Goal: Navigation & Orientation: Find specific page/section

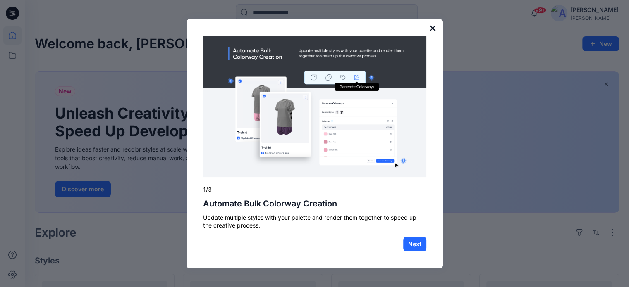
click at [430, 29] on button "×" at bounding box center [433, 27] width 8 height 13
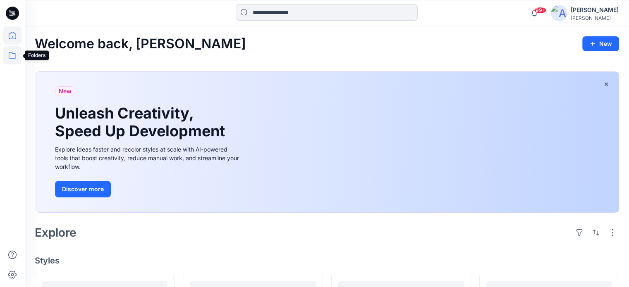
click at [12, 56] on icon at bounding box center [12, 55] width 18 height 18
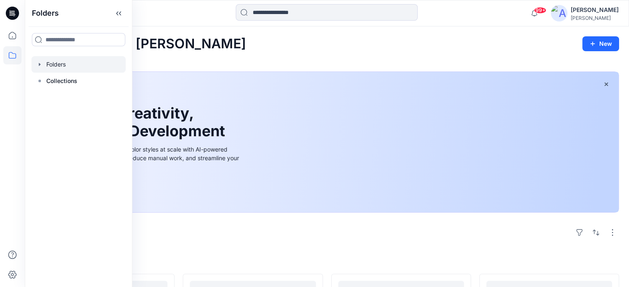
click at [47, 62] on div at bounding box center [78, 64] width 94 height 17
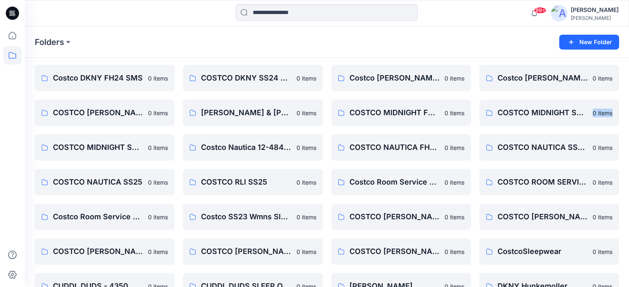
scroll to position [165, 0]
click at [392, 186] on p "Costco Room Service FH25" at bounding box center [394, 182] width 90 height 12
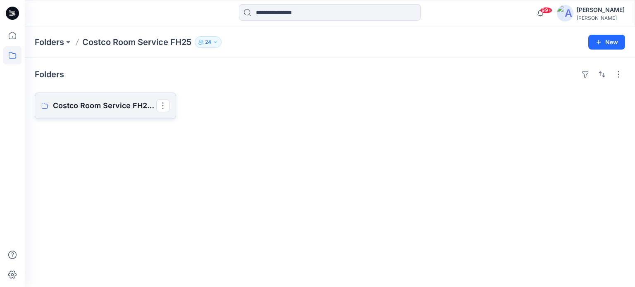
click at [115, 108] on p "Costco Room Service FH25 Board" at bounding box center [104, 106] width 103 height 12
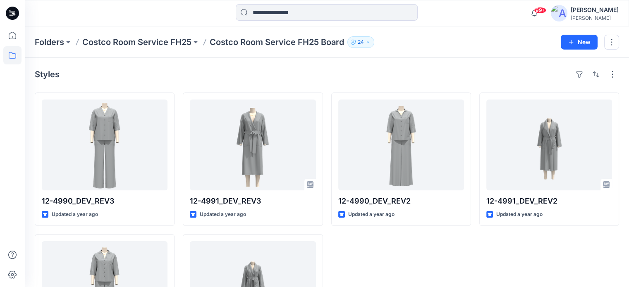
scroll to position [89, 0]
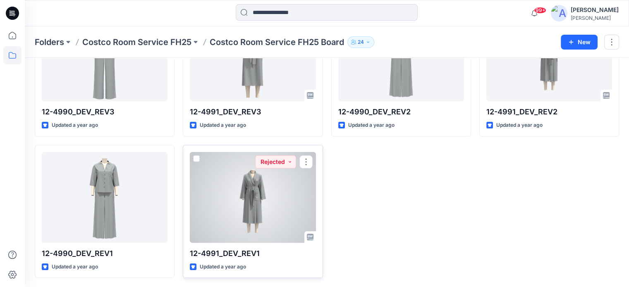
click at [241, 198] on div at bounding box center [253, 197] width 126 height 91
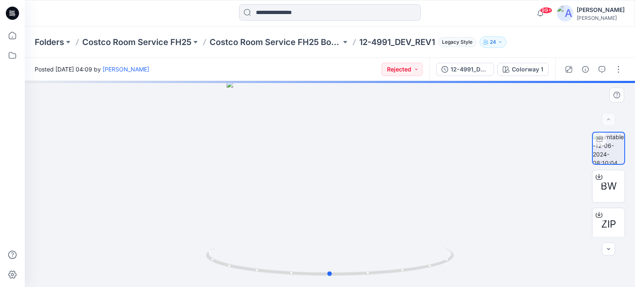
click at [338, 190] on div at bounding box center [330, 184] width 610 height 206
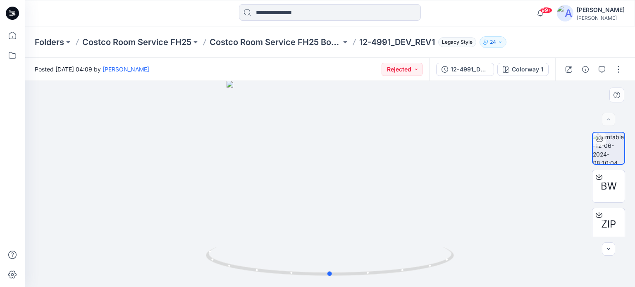
click at [331, 185] on div at bounding box center [330, 184] width 610 height 206
